Goal: Browse casually

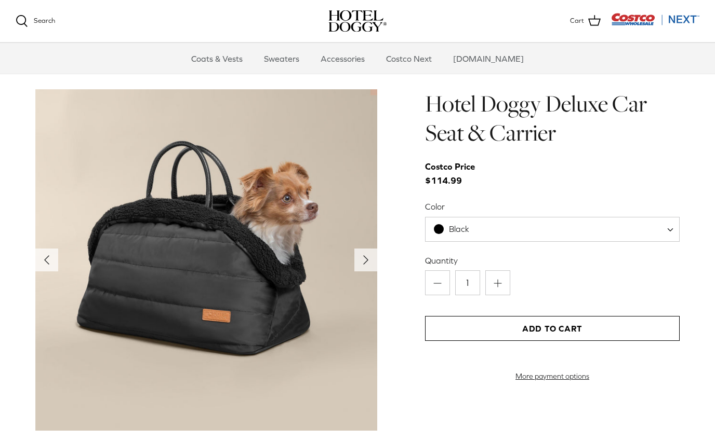
scroll to position [1003, 0]
click at [370, 257] on icon "Right" at bounding box center [365, 259] width 17 height 17
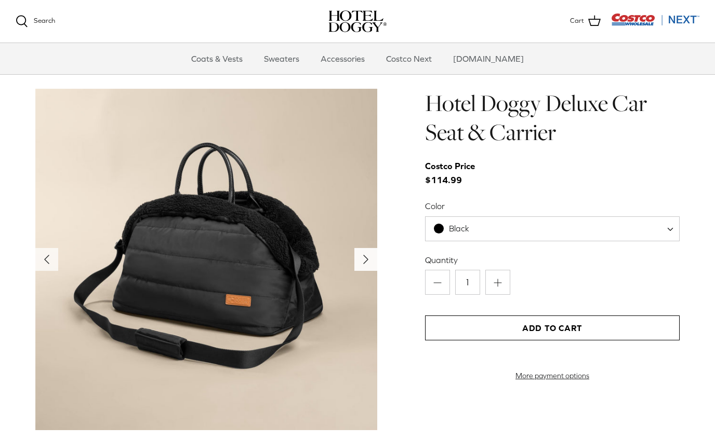
click at [370, 257] on icon "Right" at bounding box center [365, 259] width 17 height 17
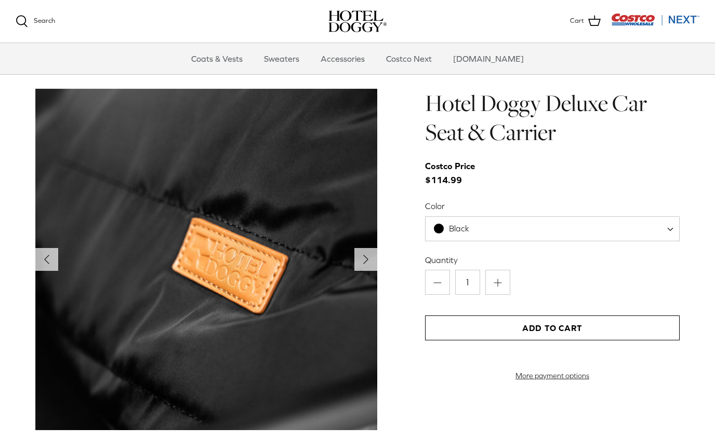
click at [370, 257] on icon "Right" at bounding box center [365, 259] width 17 height 17
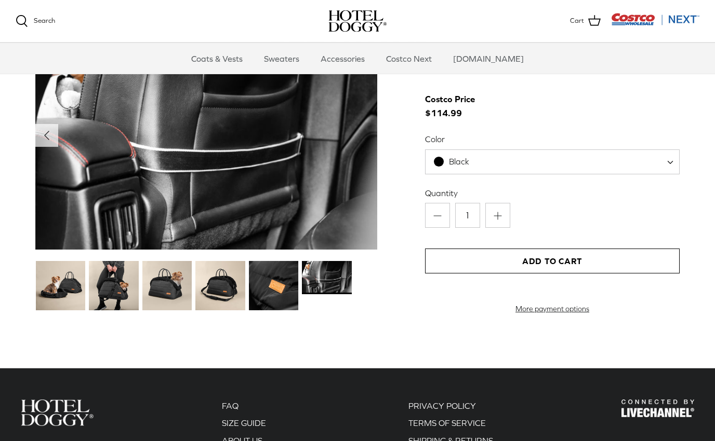
scroll to position [1070, 0]
click at [114, 287] on img at bounding box center [114, 286] width 50 height 50
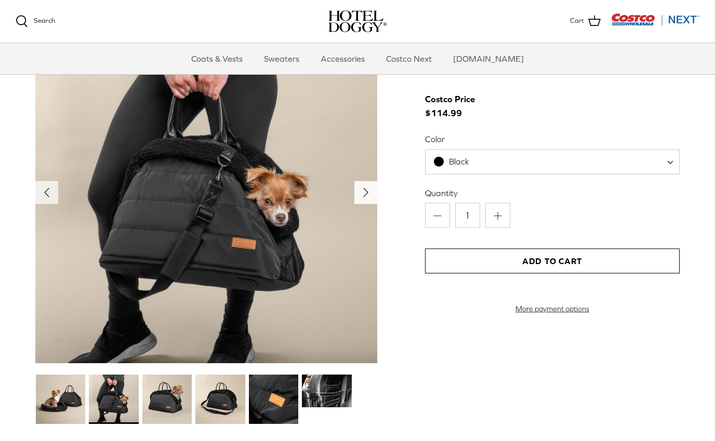
click at [365, 198] on icon "Right" at bounding box center [365, 192] width 17 height 17
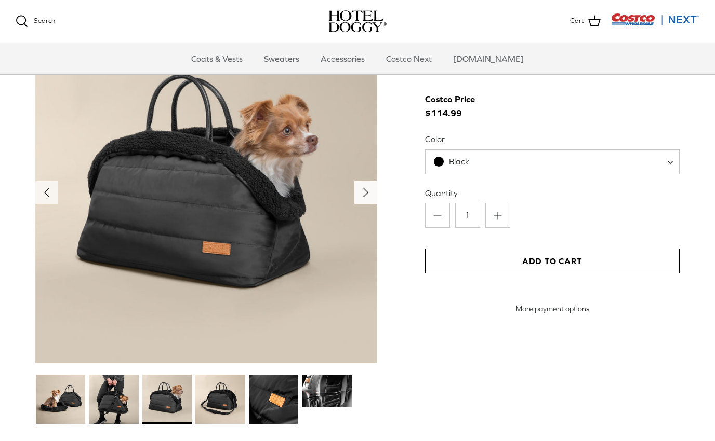
click at [365, 198] on icon "Right" at bounding box center [365, 192] width 17 height 17
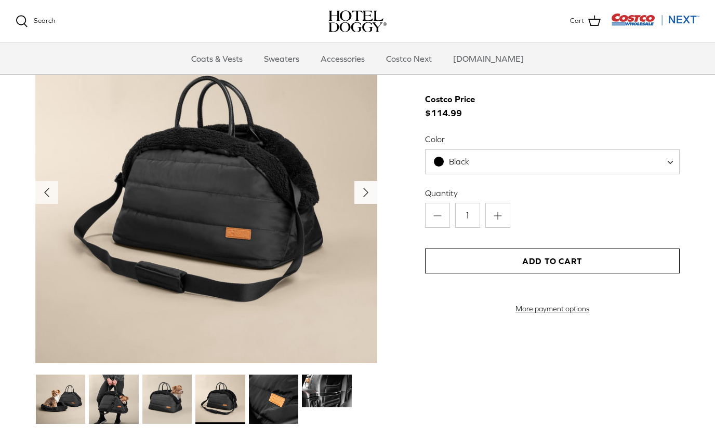
click at [364, 191] on polyline "Next" at bounding box center [366, 193] width 4 height 8
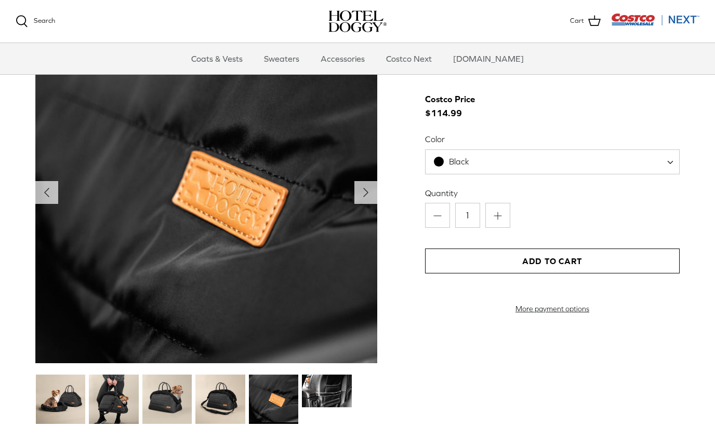
click at [364, 191] on polyline "Next" at bounding box center [366, 193] width 4 height 8
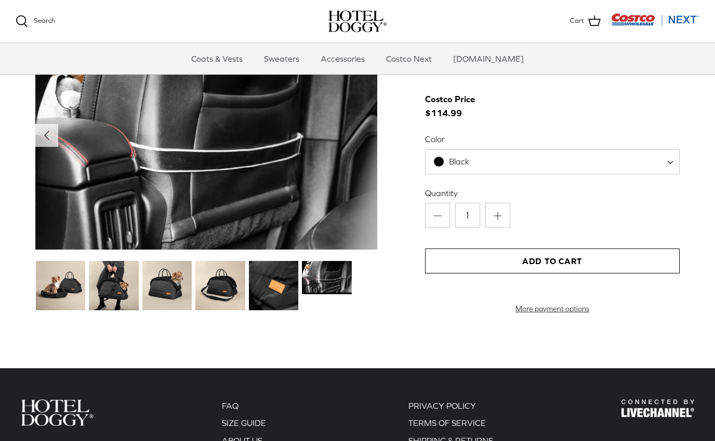
click at [45, 294] on img at bounding box center [61, 286] width 50 height 50
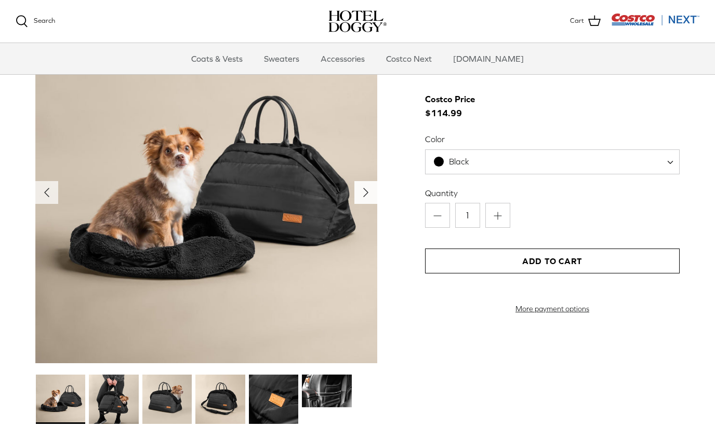
click at [359, 192] on icon "Right" at bounding box center [365, 192] width 17 height 17
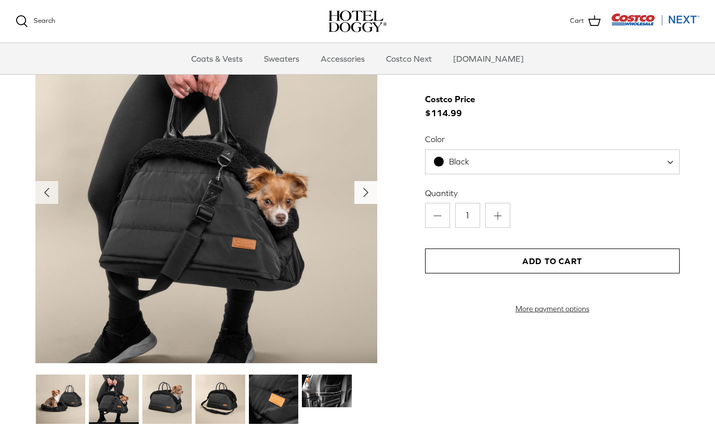
click at [367, 196] on icon "Right" at bounding box center [365, 192] width 17 height 17
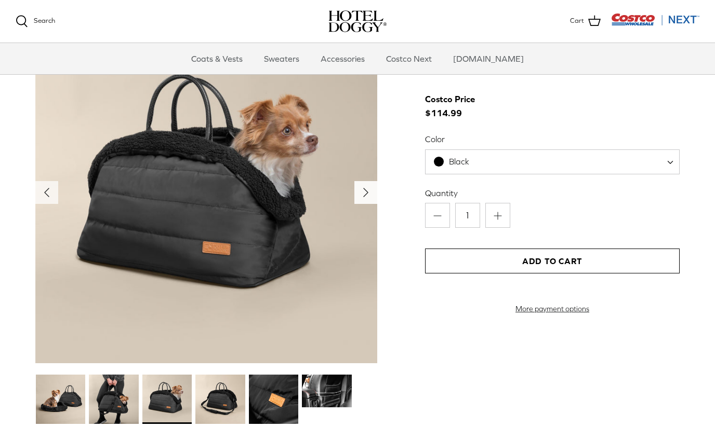
click at [367, 196] on icon "Right" at bounding box center [365, 192] width 17 height 17
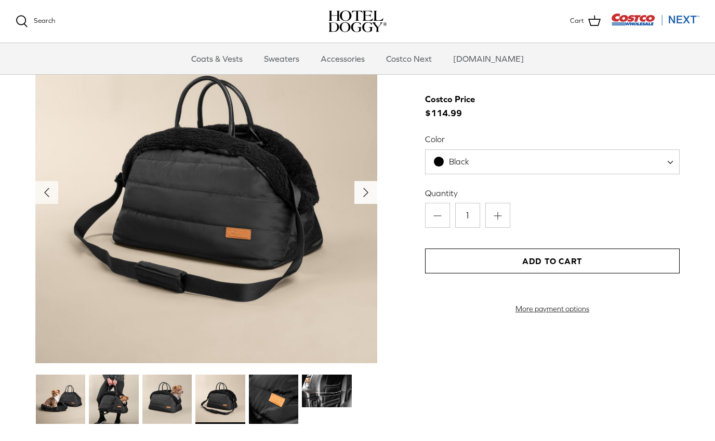
click at [367, 196] on icon "Right" at bounding box center [365, 192] width 17 height 17
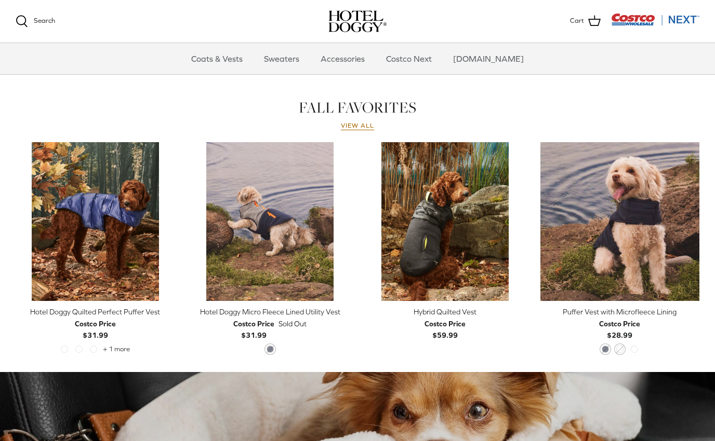
scroll to position [427, 0]
